Goal: Information Seeking & Learning: Find specific fact

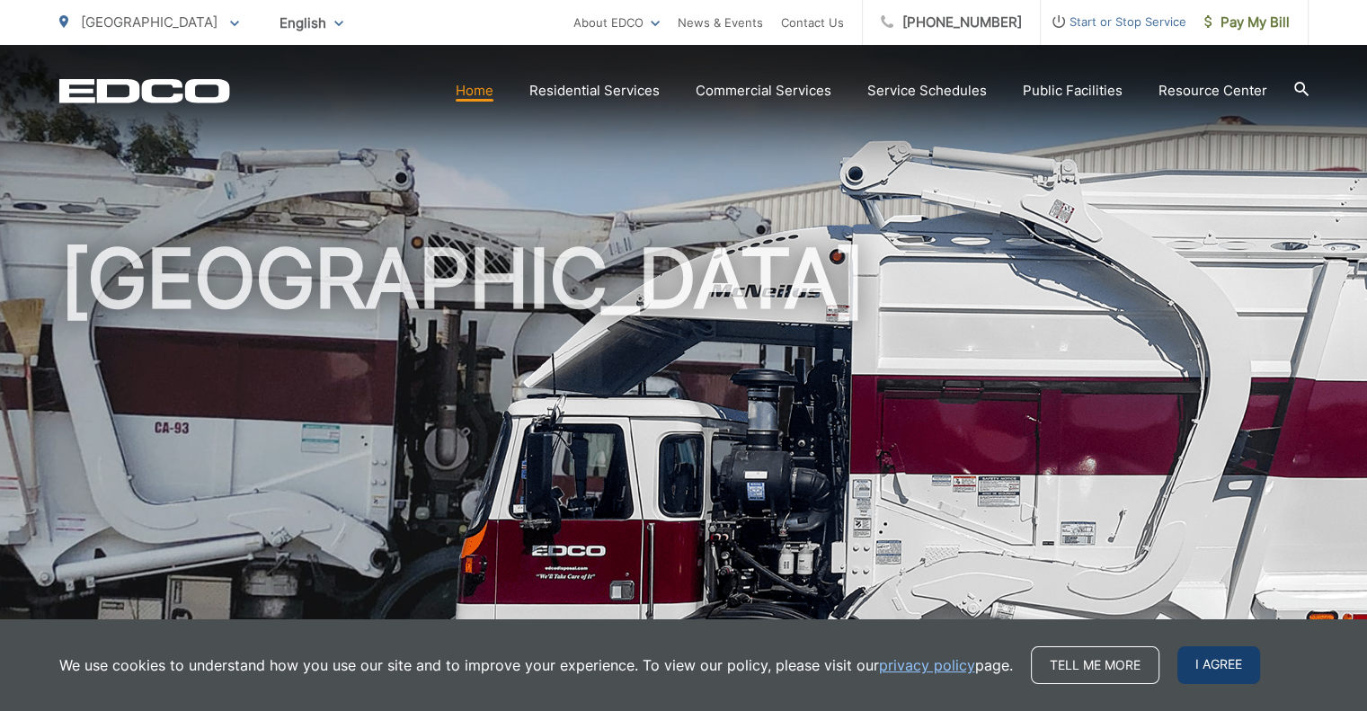
click at [1206, 666] on span "I agree" at bounding box center [1218, 665] width 83 height 38
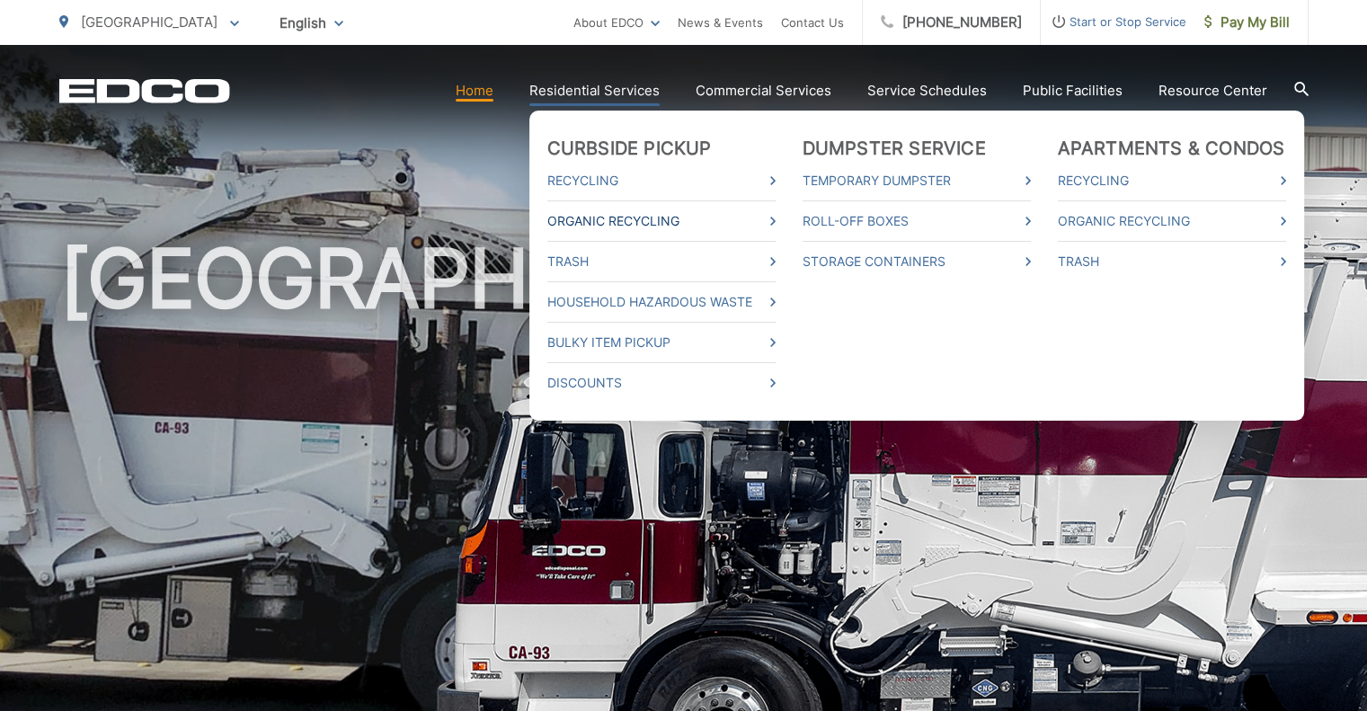
click at [622, 212] on link "Organic Recycling" at bounding box center [661, 221] width 228 height 22
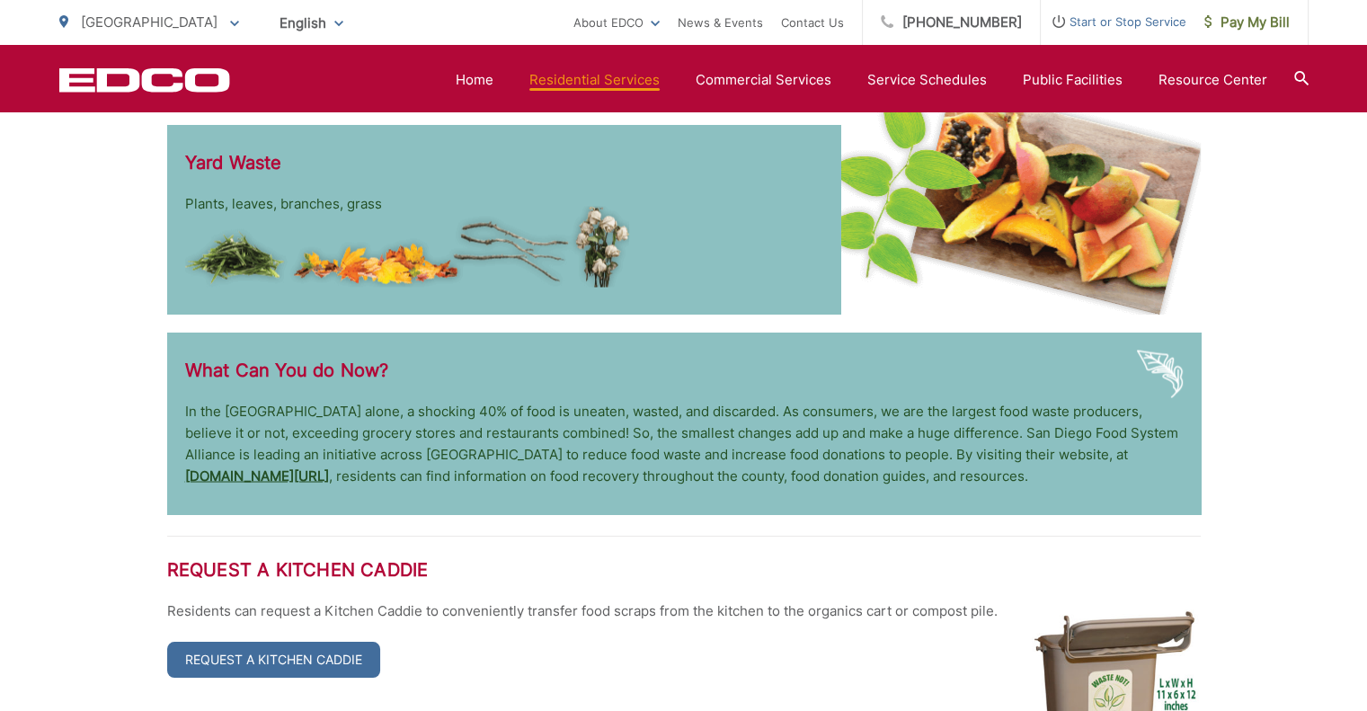
scroll to position [3567, 0]
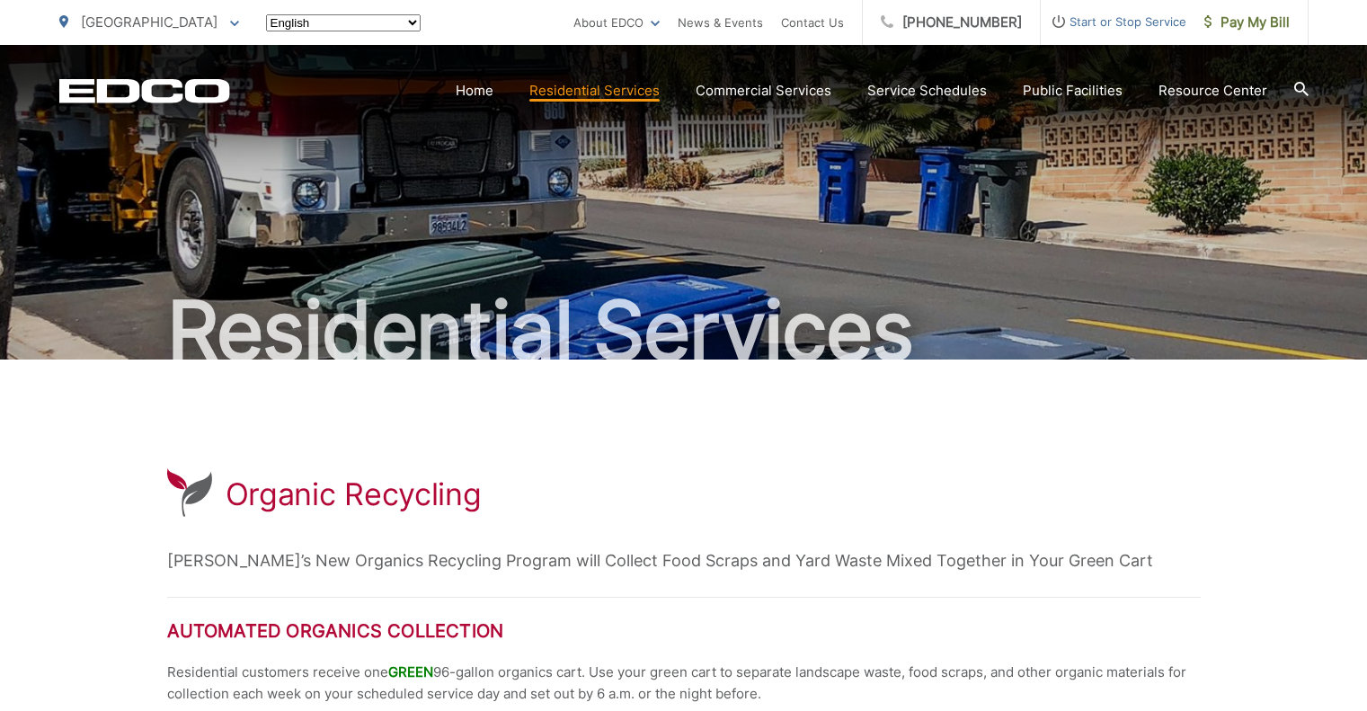
scroll to position [3565, 0]
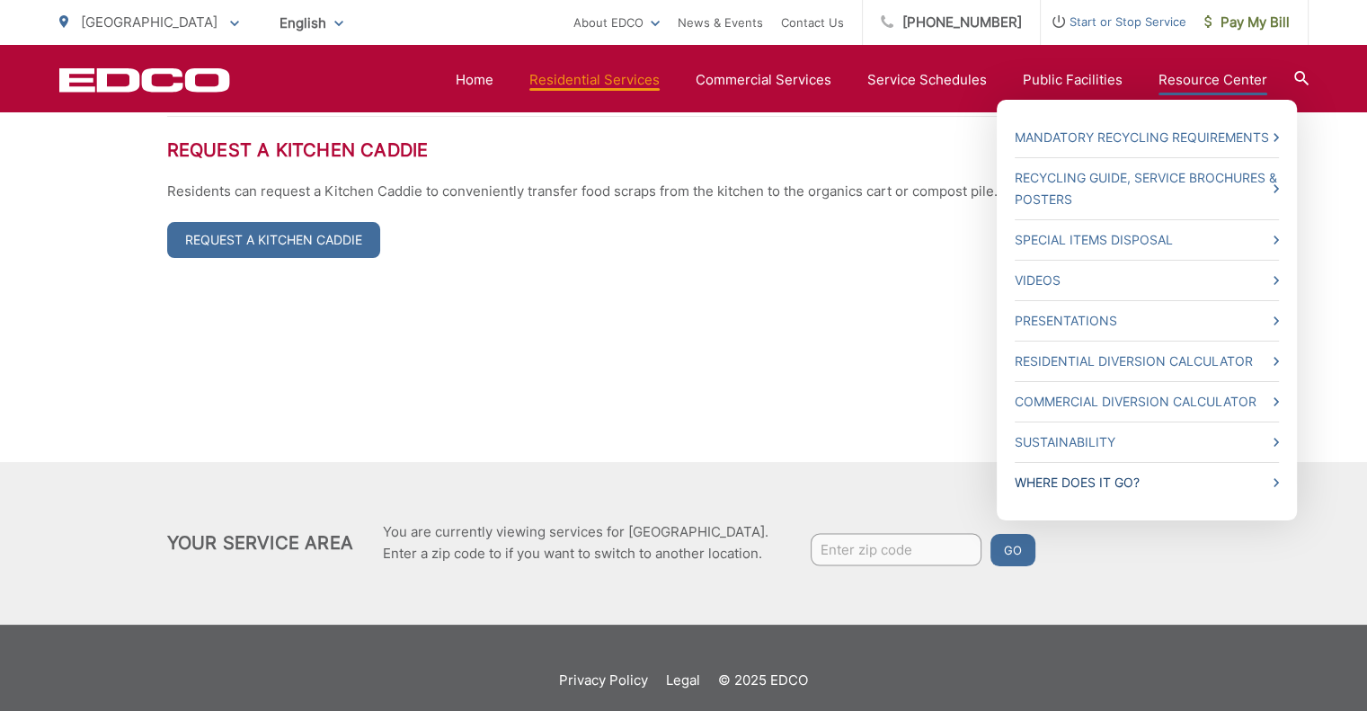
click at [1126, 475] on link "Where Does it Go?" at bounding box center [1147, 483] width 264 height 22
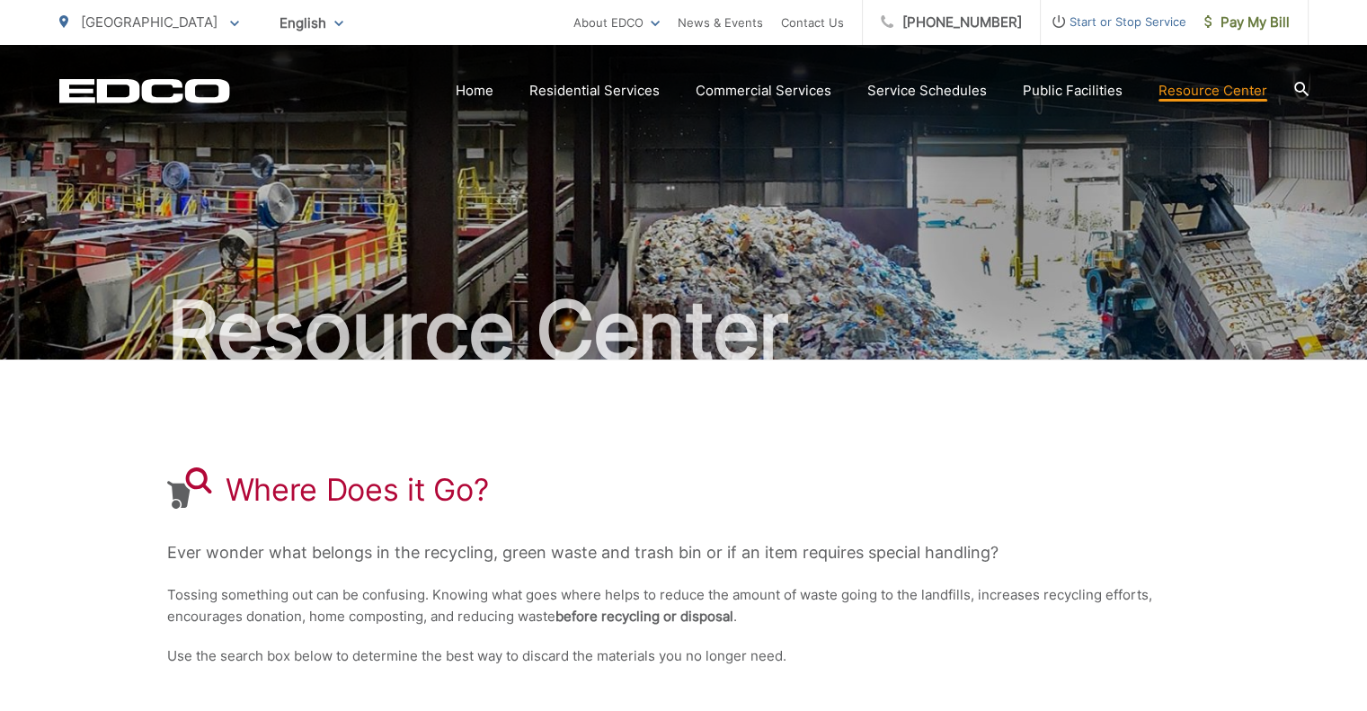
scroll to position [373, 0]
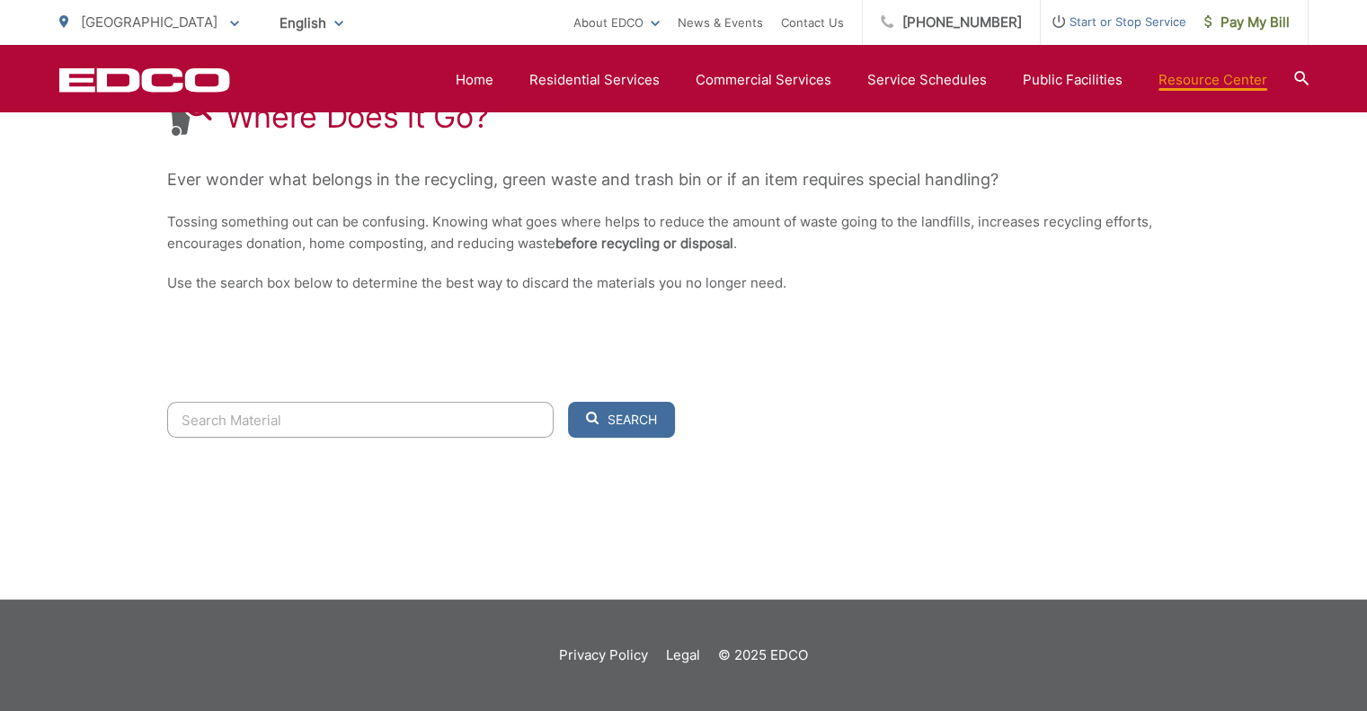
click at [295, 422] on input "Search" at bounding box center [360, 420] width 386 height 36
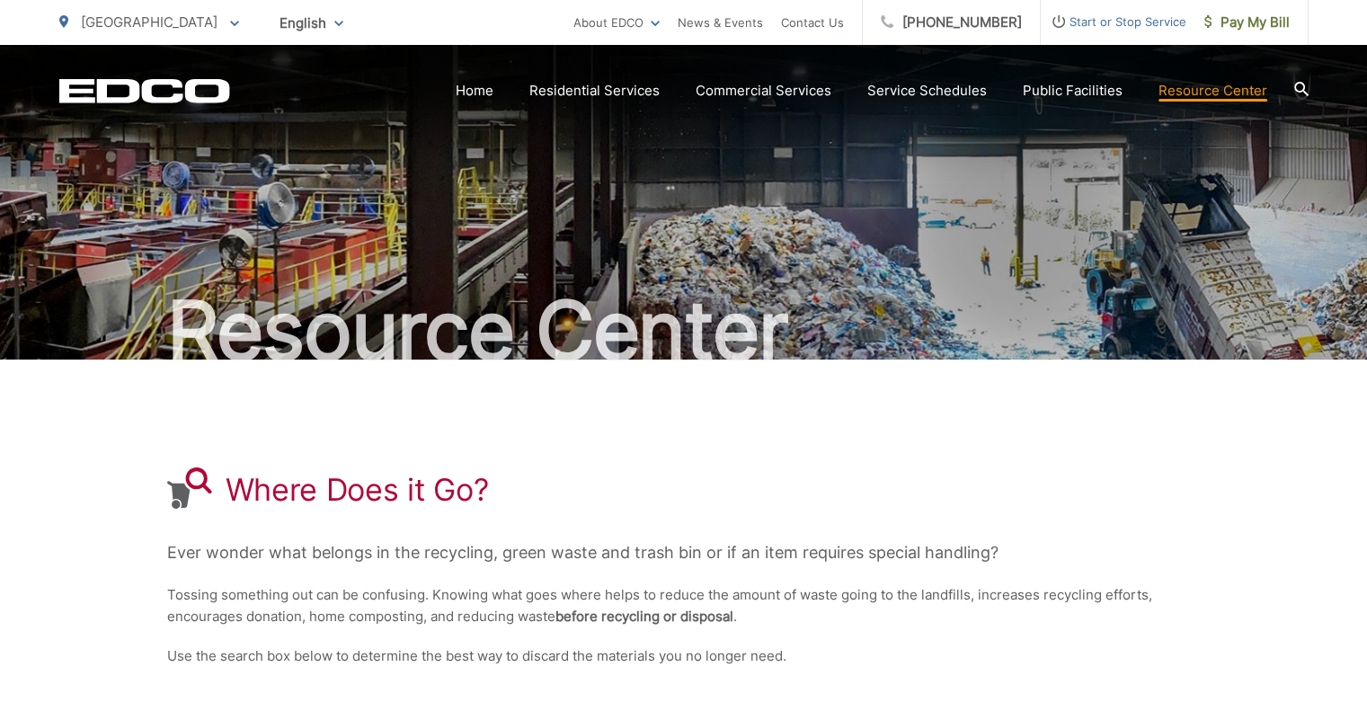
scroll to position [359, 0]
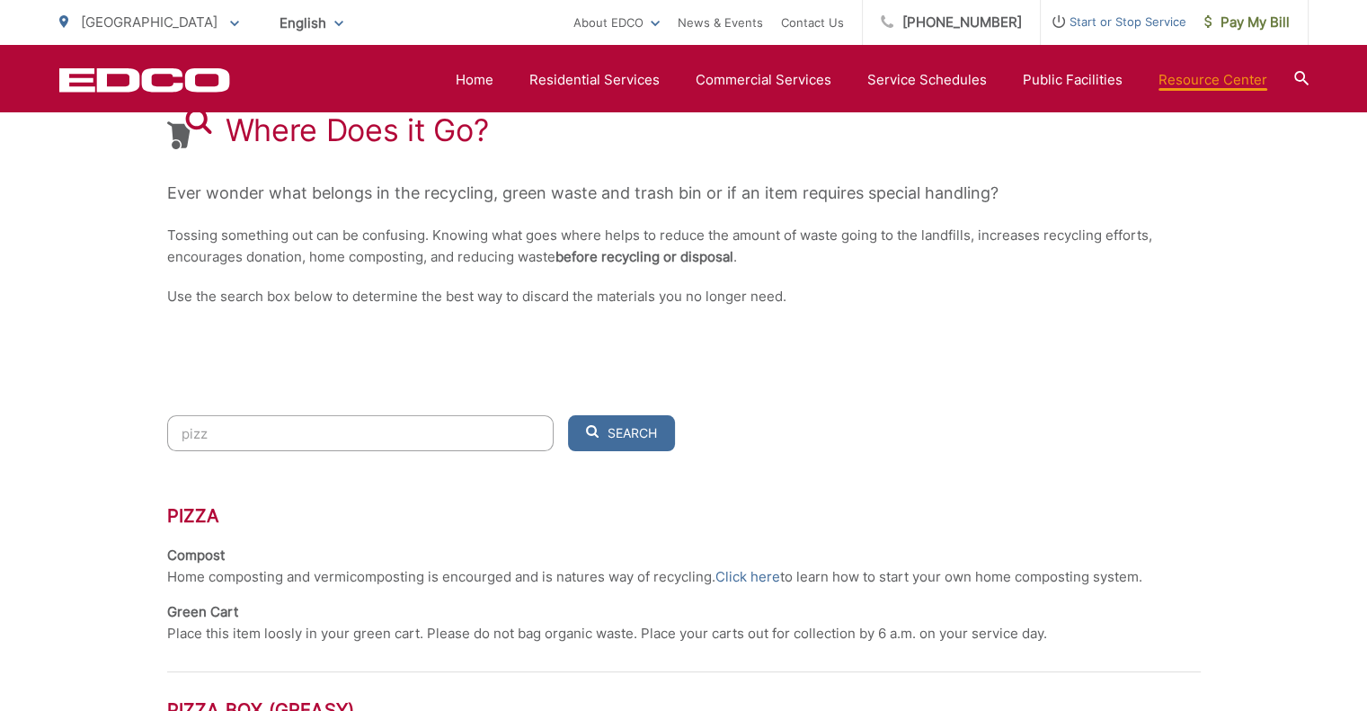
drag, startPoint x: 270, startPoint y: 421, endPoint x: 172, endPoint y: 438, distance: 99.4
click at [172, 438] on input "pizz" at bounding box center [360, 433] width 386 height 36
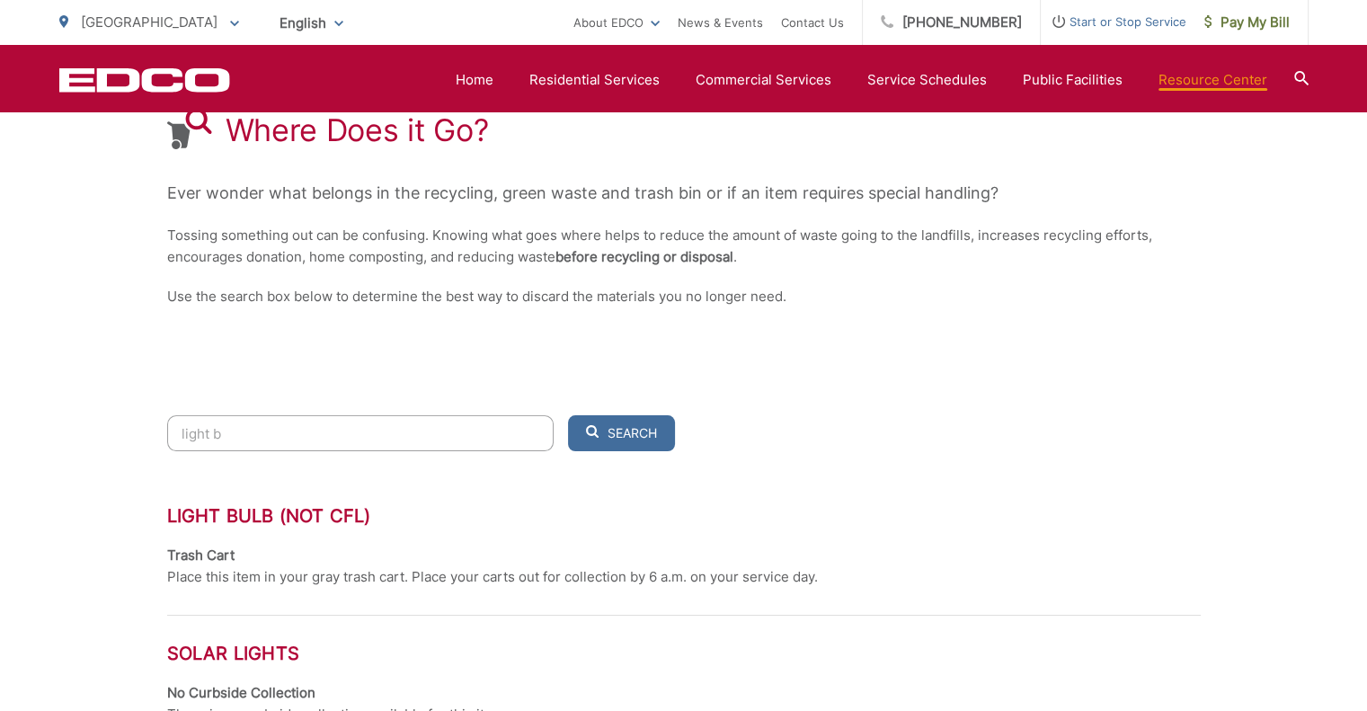
type input "light bu"
click at [314, 434] on input "light bu" at bounding box center [360, 433] width 386 height 36
click at [314, 433] on input "light bu" at bounding box center [360, 433] width 386 height 36
click at [315, 432] on input "light bu" at bounding box center [360, 433] width 386 height 36
